Goal: Task Accomplishment & Management: Use online tool/utility

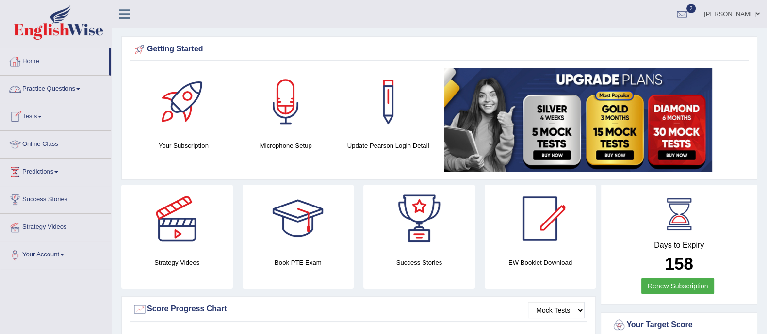
click at [46, 67] on link "Home" at bounding box center [54, 60] width 108 height 24
click at [37, 63] on link "Home" at bounding box center [54, 60] width 108 height 24
click at [51, 86] on link "Practice Questions" at bounding box center [55, 88] width 111 height 24
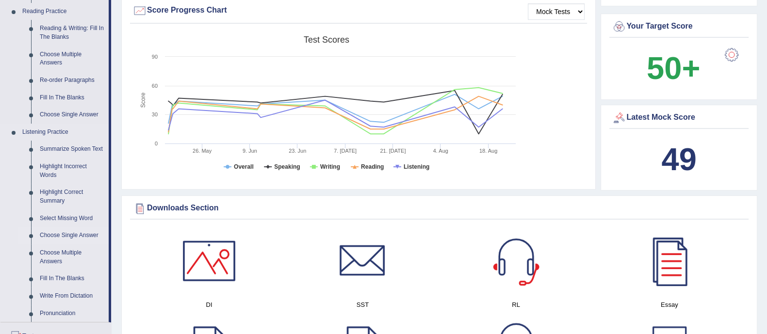
scroll to position [298, 0]
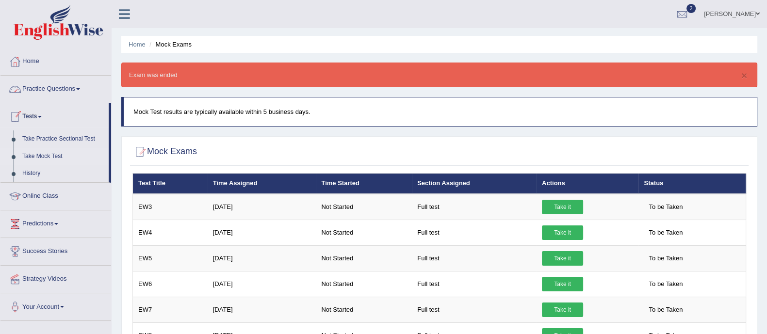
click at [47, 86] on link "Practice Questions" at bounding box center [55, 88] width 111 height 24
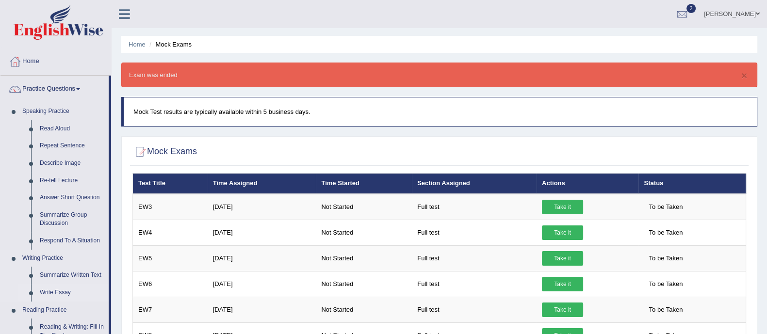
click at [62, 288] on link "Write Essay" at bounding box center [71, 292] width 73 height 17
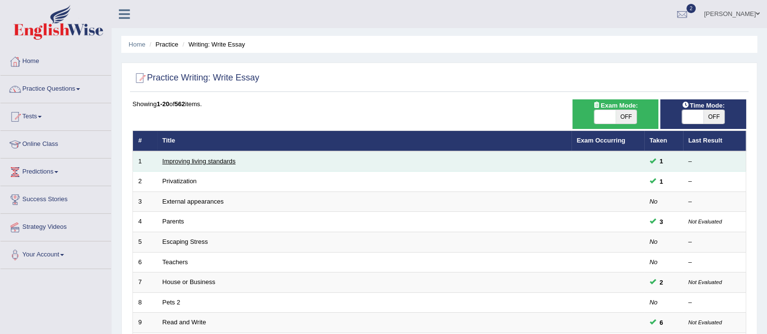
click at [231, 159] on link "Improving living standards" at bounding box center [199, 161] width 73 height 7
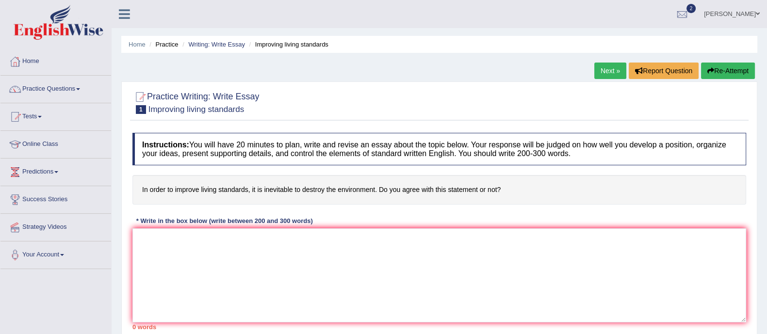
click at [214, 28] on div "[PERSON_NAME] Toggle navigation Username: Vijay1 Access Type: Online Subscripti…" at bounding box center [440, 14] width 656 height 28
click at [211, 45] on link "Writing: Write Essay" at bounding box center [216, 44] width 57 height 7
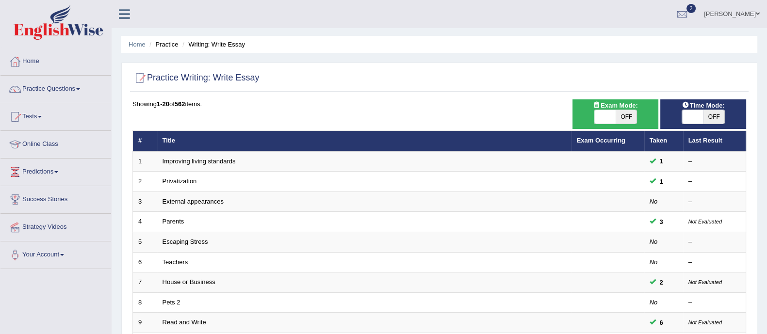
click at [706, 116] on span "OFF" at bounding box center [714, 117] width 21 height 14
checkbox input "true"
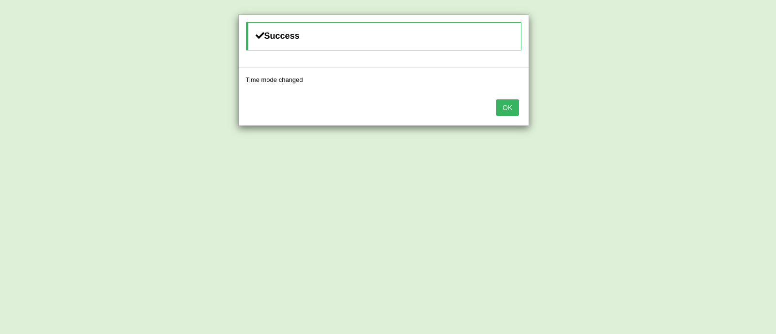
click at [507, 104] on button "OK" at bounding box center [507, 107] width 22 height 16
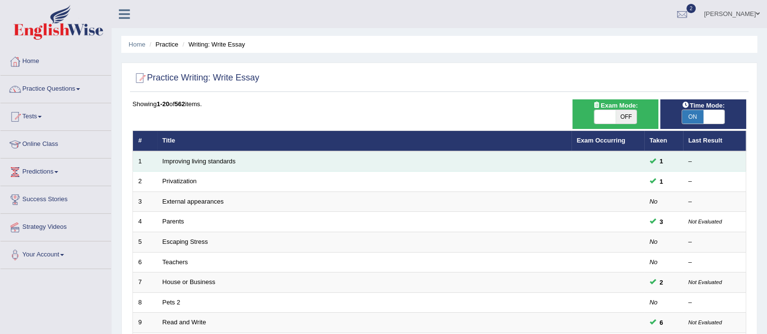
click at [256, 170] on td "Improving living standards" at bounding box center [364, 161] width 414 height 20
click at [216, 161] on link "Improving living standards" at bounding box center [199, 161] width 73 height 7
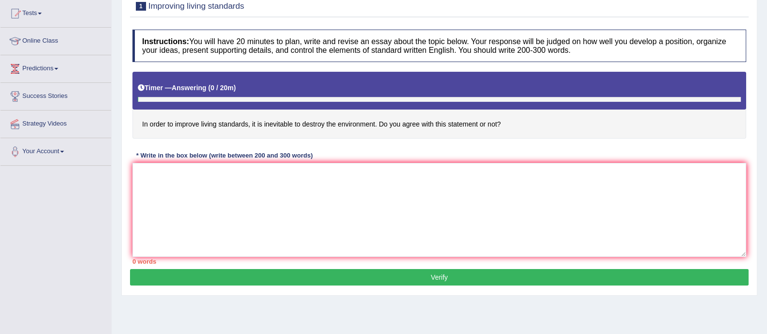
scroll to position [104, 0]
click at [146, 174] on textarea at bounding box center [439, 210] width 614 height 94
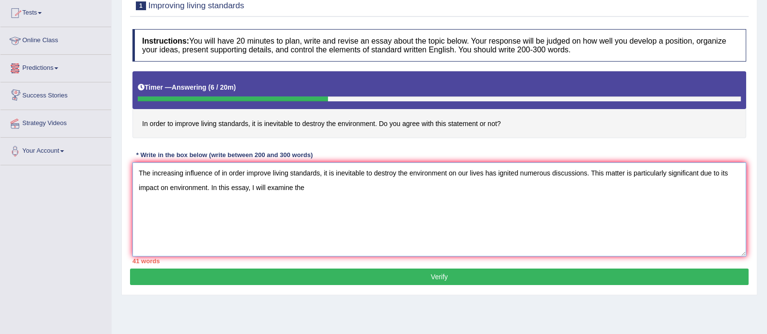
scroll to position [0, 0]
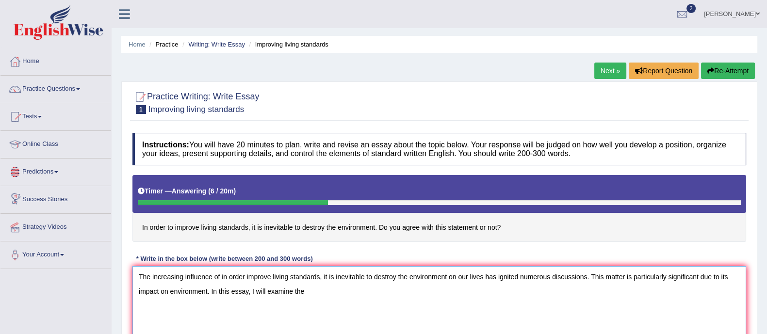
type textarea "The increasing influence of in order improve living standards, it is inevitable…"
click at [59, 67] on link "Home" at bounding box center [55, 60] width 111 height 24
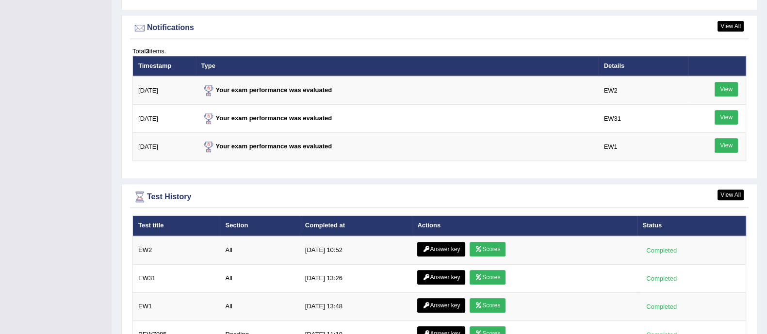
scroll to position [1190, 0]
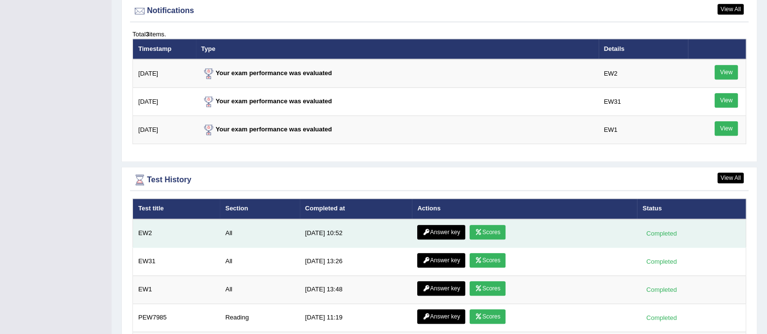
click at [489, 233] on link "Scores" at bounding box center [488, 232] width 36 height 15
